Goal: Register for event/course

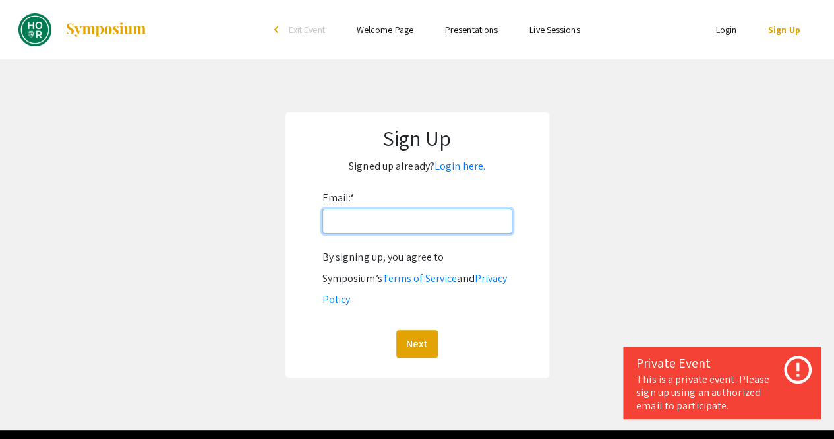
click at [449, 217] on input "Email: *" at bounding box center [417, 220] width 190 height 25
click at [723, 27] on link "Login" at bounding box center [726, 30] width 21 height 12
